Goal: Transaction & Acquisition: Purchase product/service

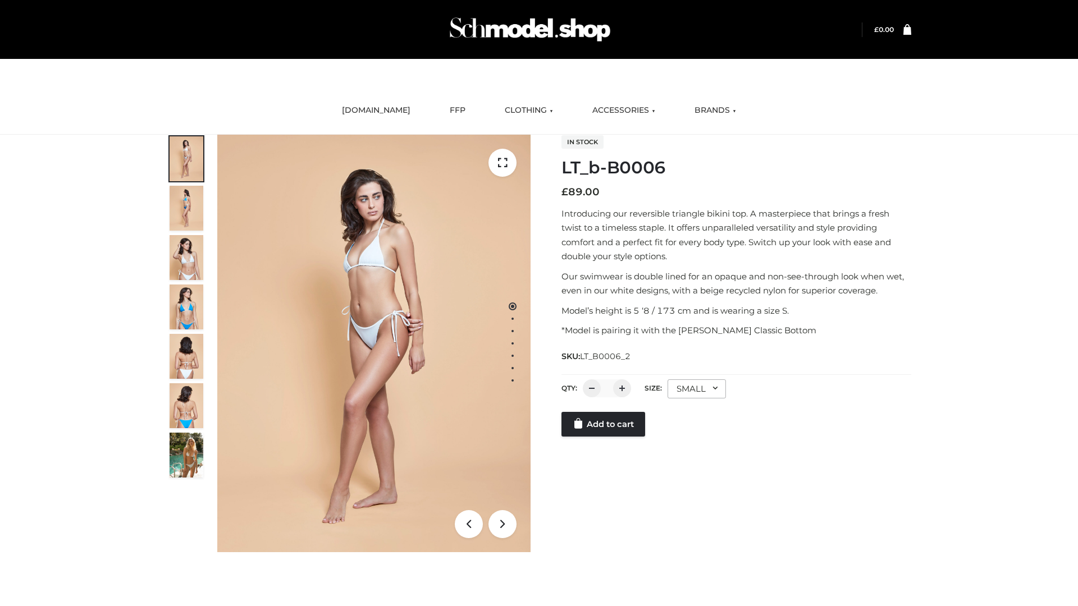
click at [604, 437] on link "Add to cart" at bounding box center [603, 424] width 84 height 25
